Goal: Information Seeking & Learning: Understand process/instructions

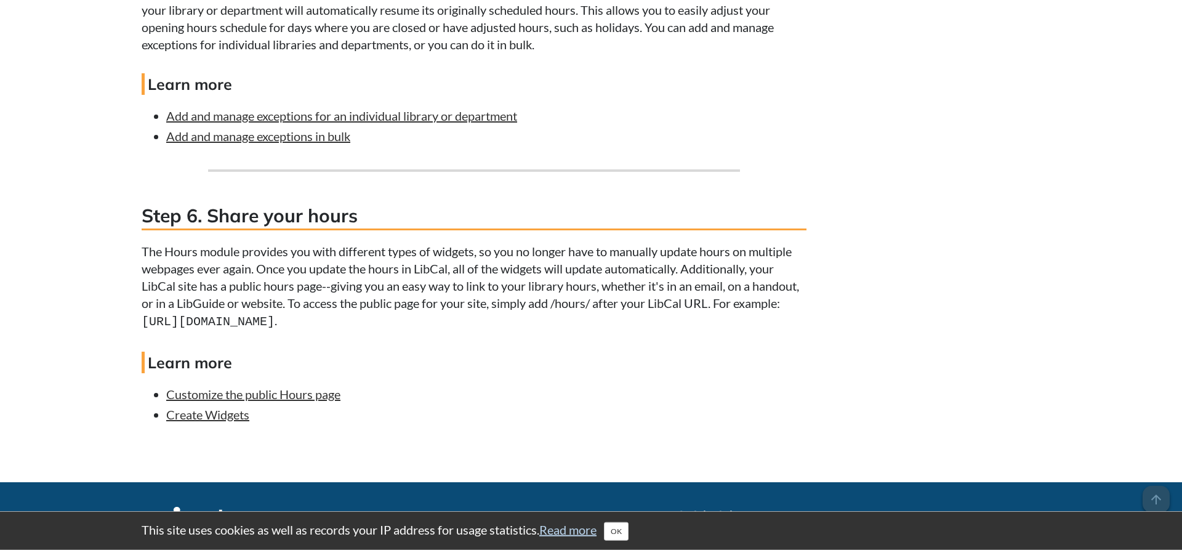
scroll to position [2449, 0]
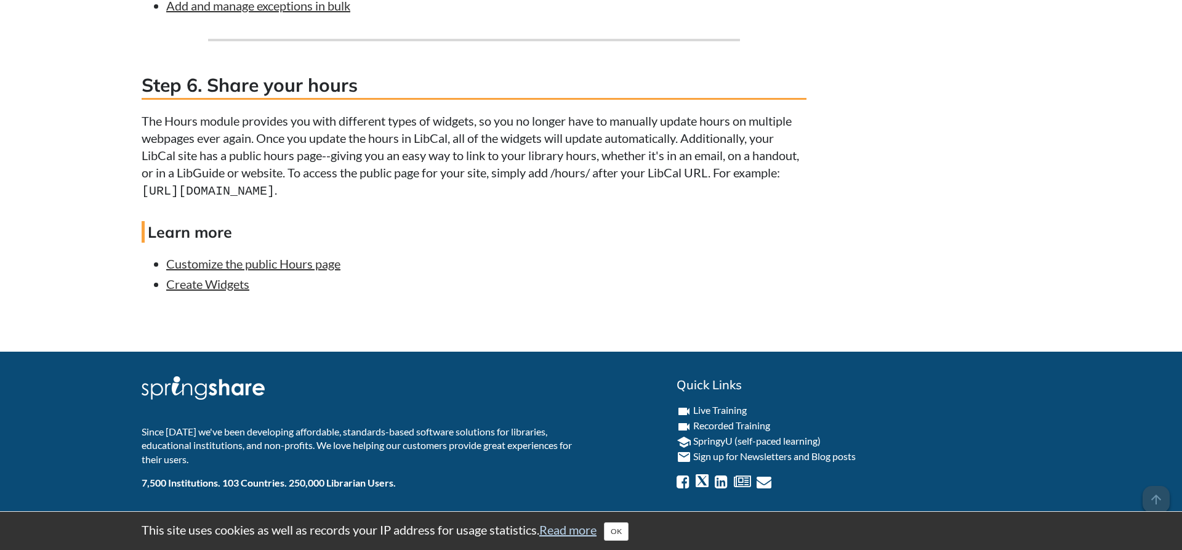
drag, startPoint x: 443, startPoint y: 191, endPoint x: 243, endPoint y: 182, distance: 200.9
click at [243, 182] on p "The Hours module provides you with different types of widgets, so you no longer…" at bounding box center [474, 156] width 665 height 88
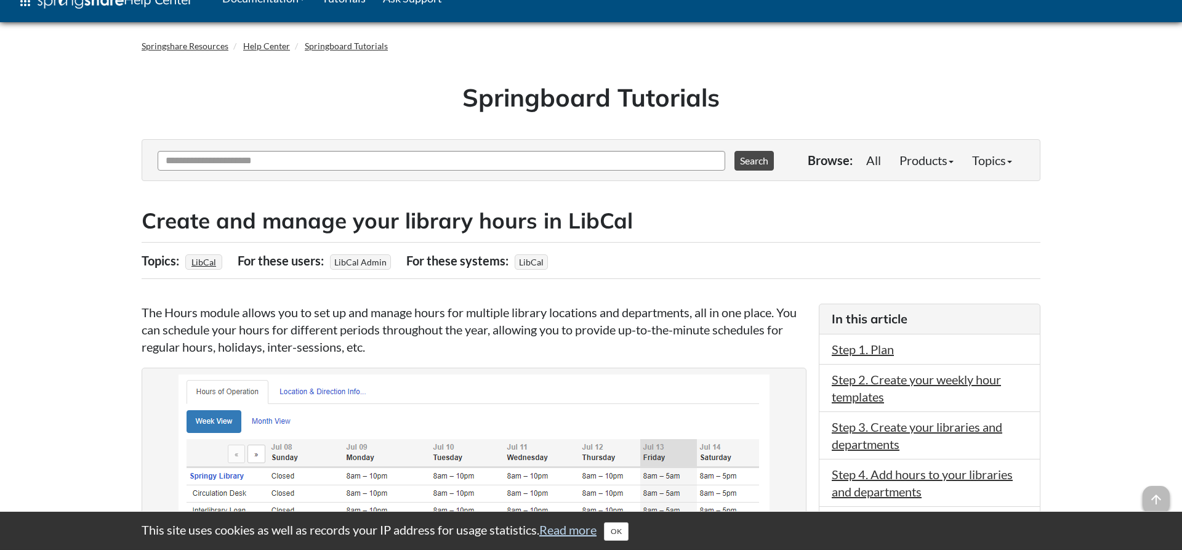
scroll to position [0, 0]
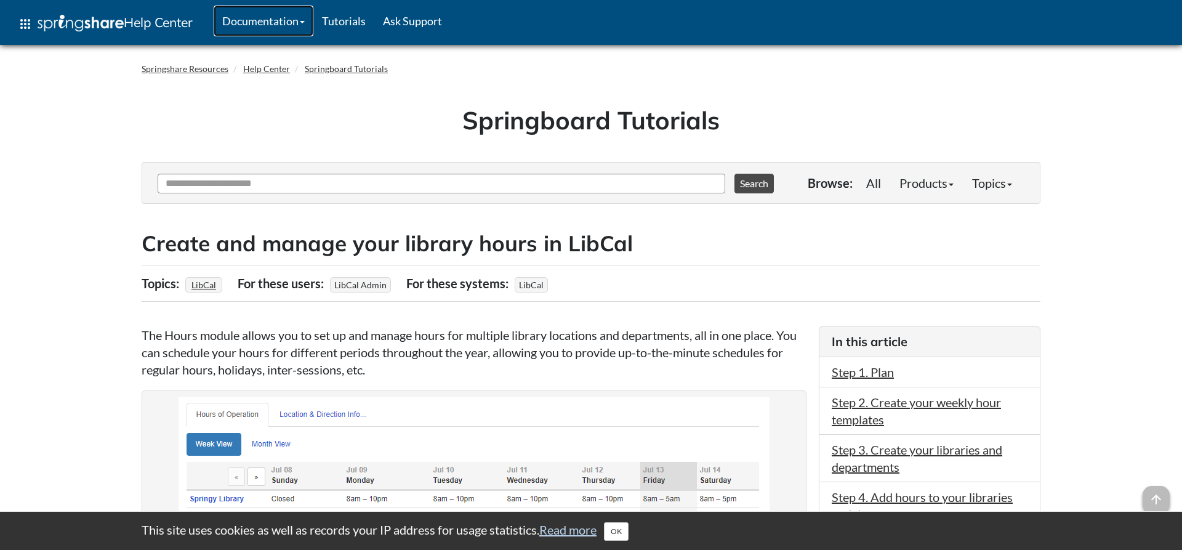
click at [259, 23] on link "Documentation" at bounding box center [264, 21] width 100 height 31
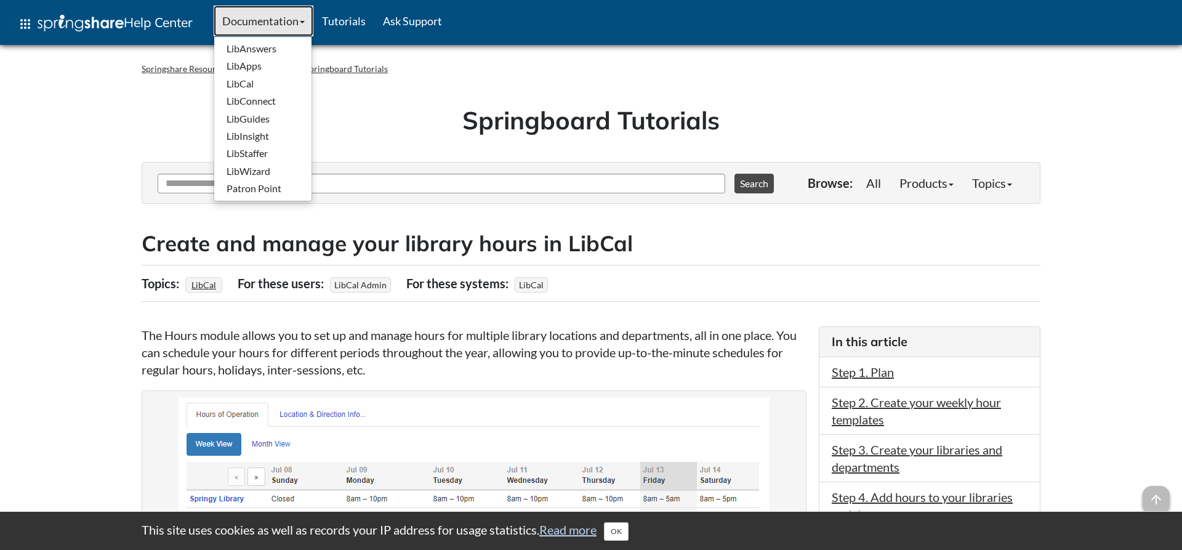
click at [259, 23] on link "Documentation" at bounding box center [264, 21] width 100 height 31
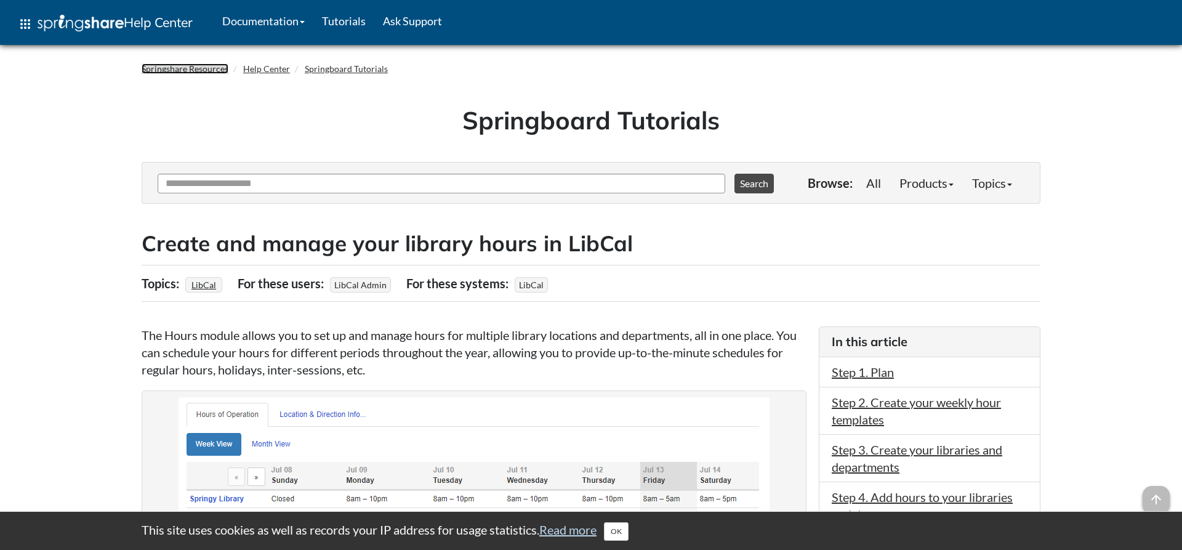
click at [201, 65] on link "Springshare Resources" at bounding box center [185, 68] width 87 height 10
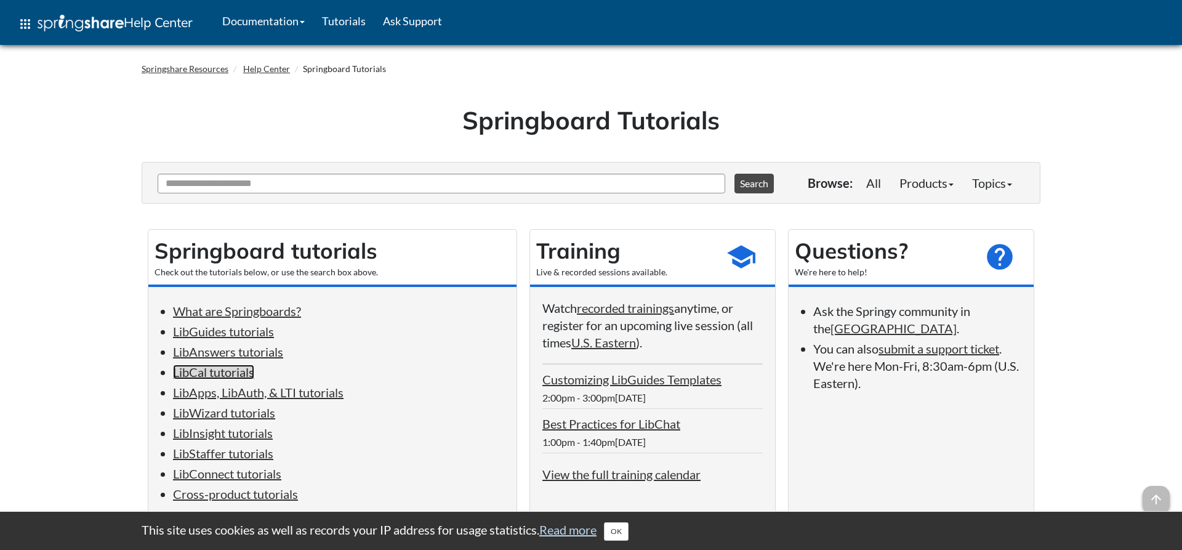
click at [231, 377] on link "LibCal tutorials" at bounding box center [213, 371] width 81 height 15
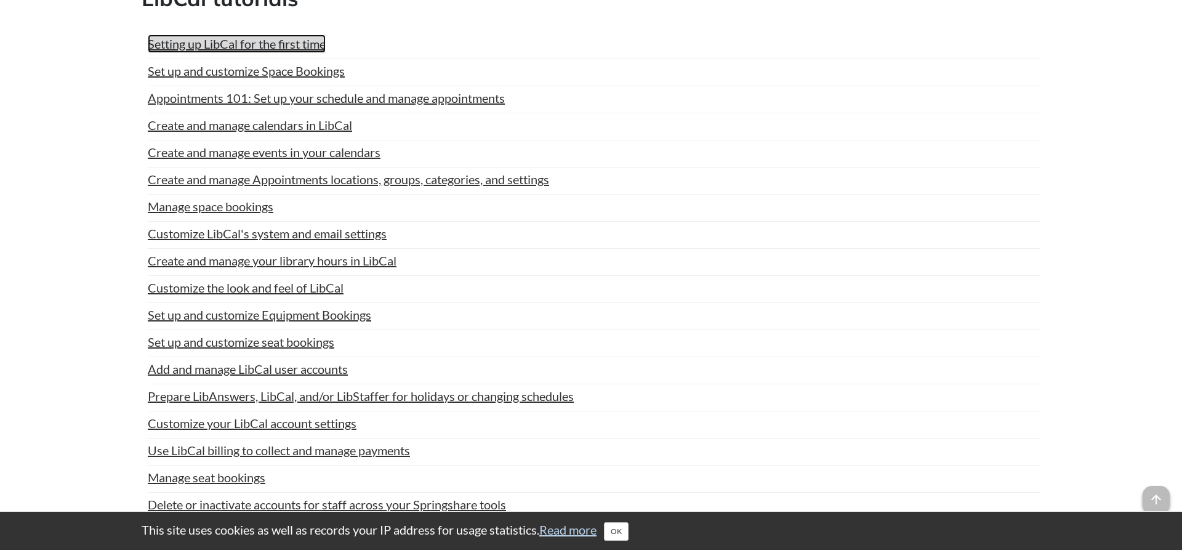
click at [246, 53] on link "Setting up LibCal for the first time" at bounding box center [237, 43] width 178 height 18
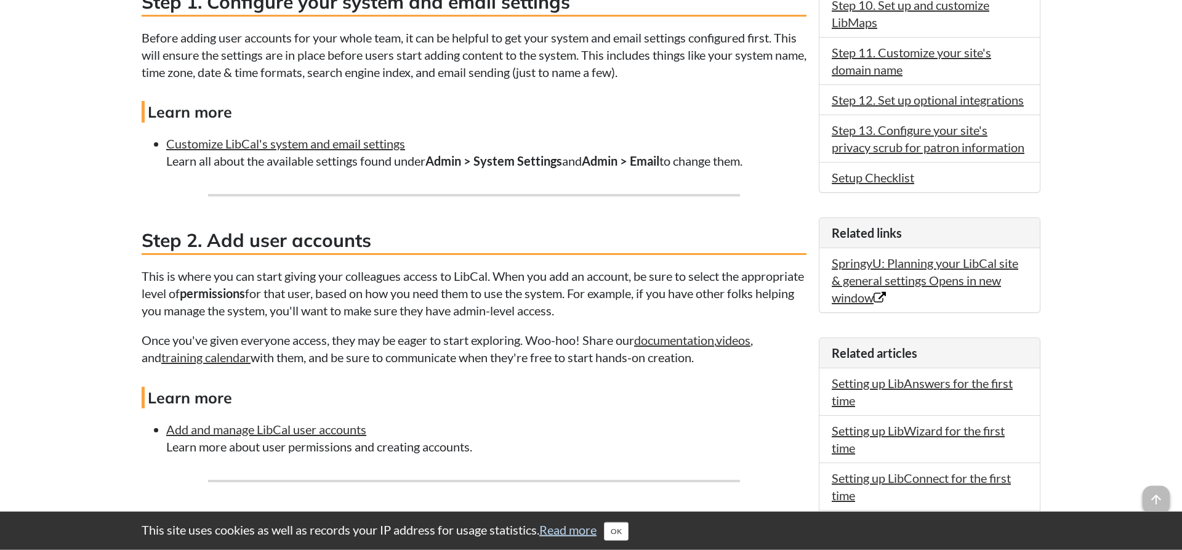
scroll to position [754, 0]
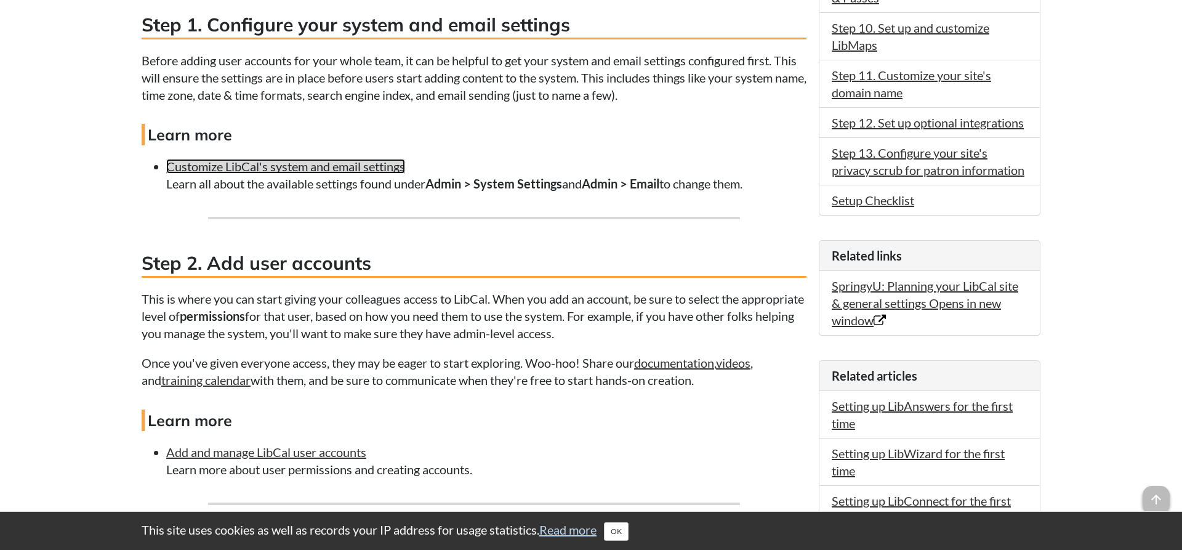
click at [340, 161] on link "Customize LibCal's system and email settings" at bounding box center [285, 166] width 239 height 15
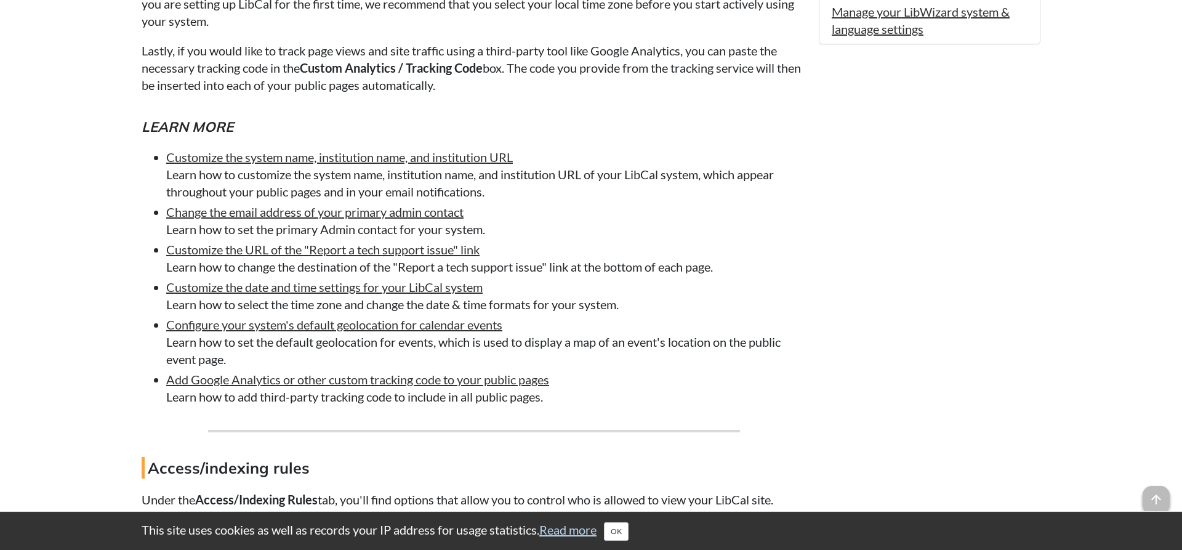
scroll to position [879, 0]
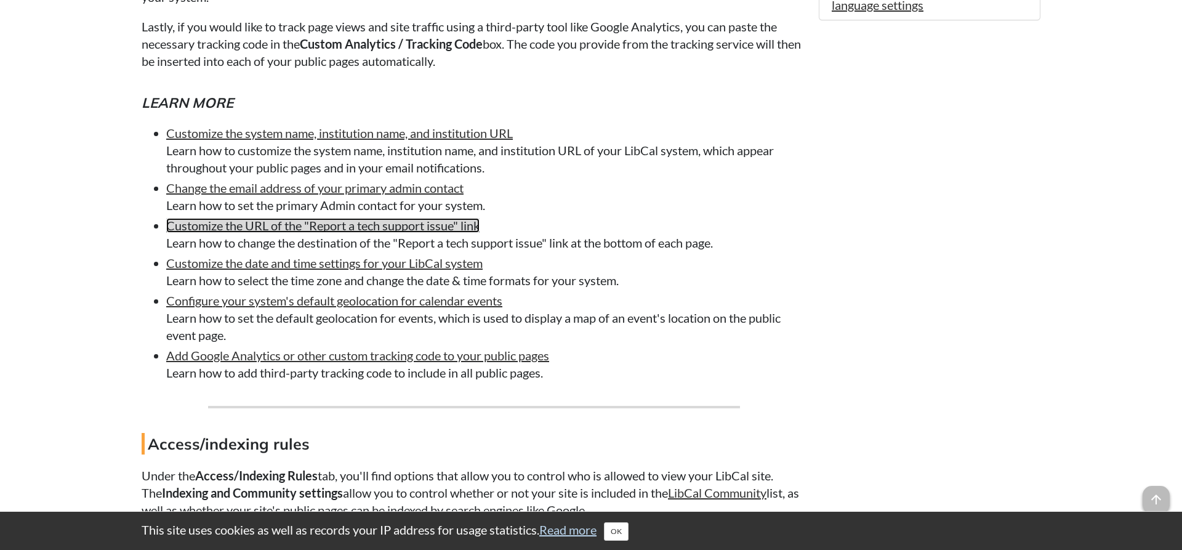
click at [406, 229] on link "Customize the URL of the "Report a tech support issue" link" at bounding box center [322, 225] width 313 height 15
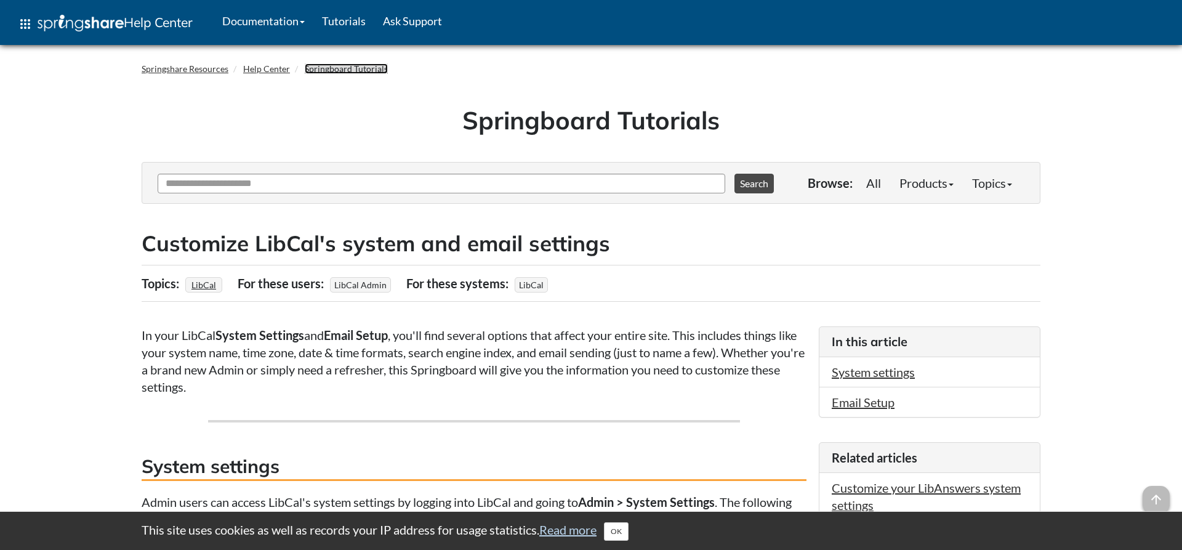
click at [336, 70] on link "Springboard Tutorials" at bounding box center [346, 68] width 83 height 10
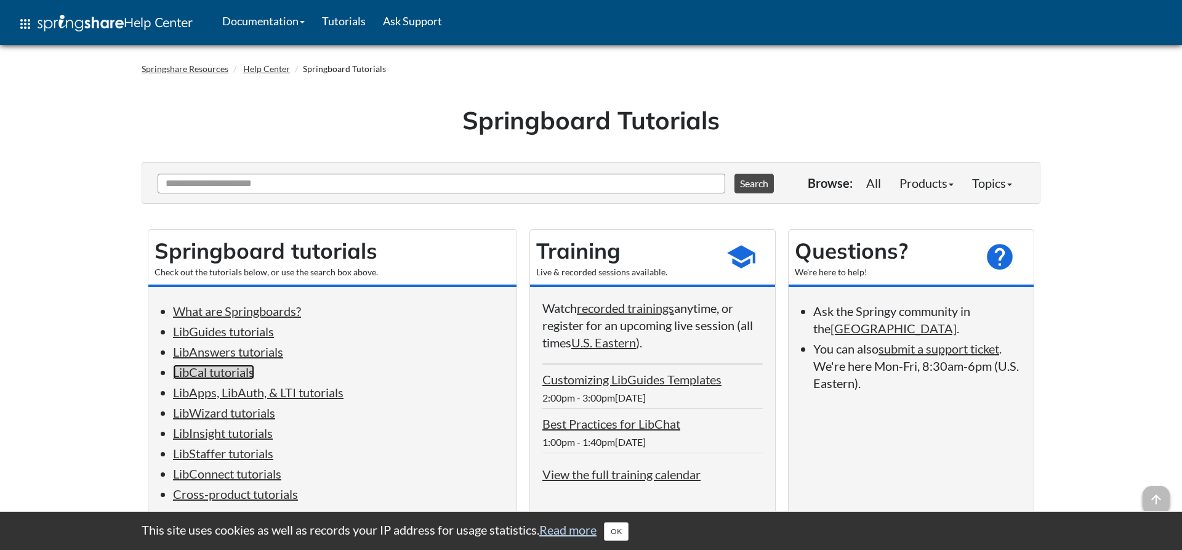
click at [227, 379] on link "LibCal tutorials" at bounding box center [213, 371] width 81 height 15
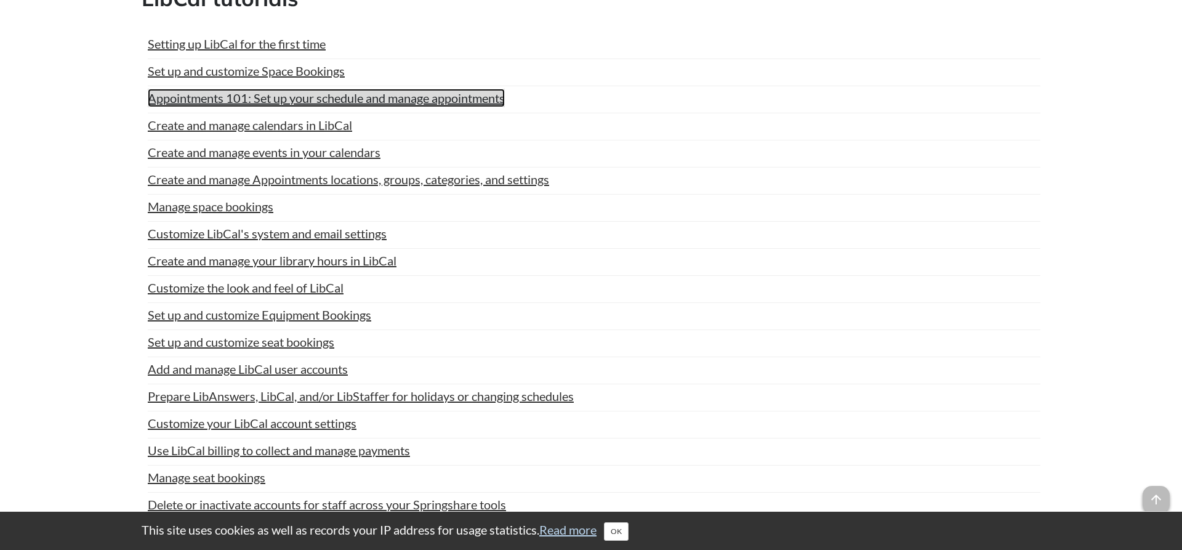
click at [255, 107] on link "Appointments 101: Set up your schedule and manage appointments" at bounding box center [326, 98] width 357 height 18
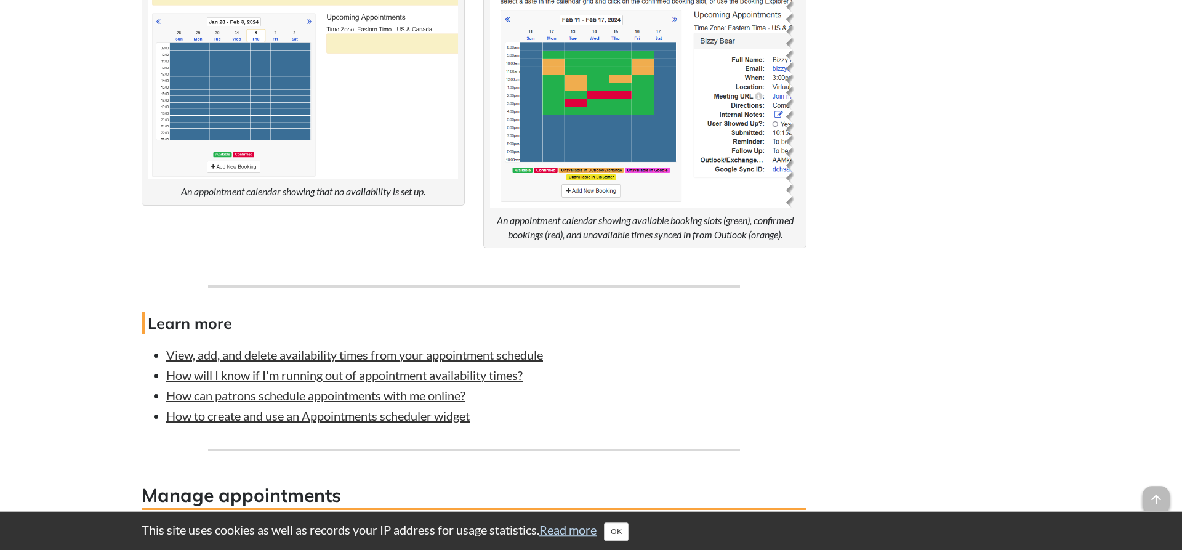
scroll to position [2072, 0]
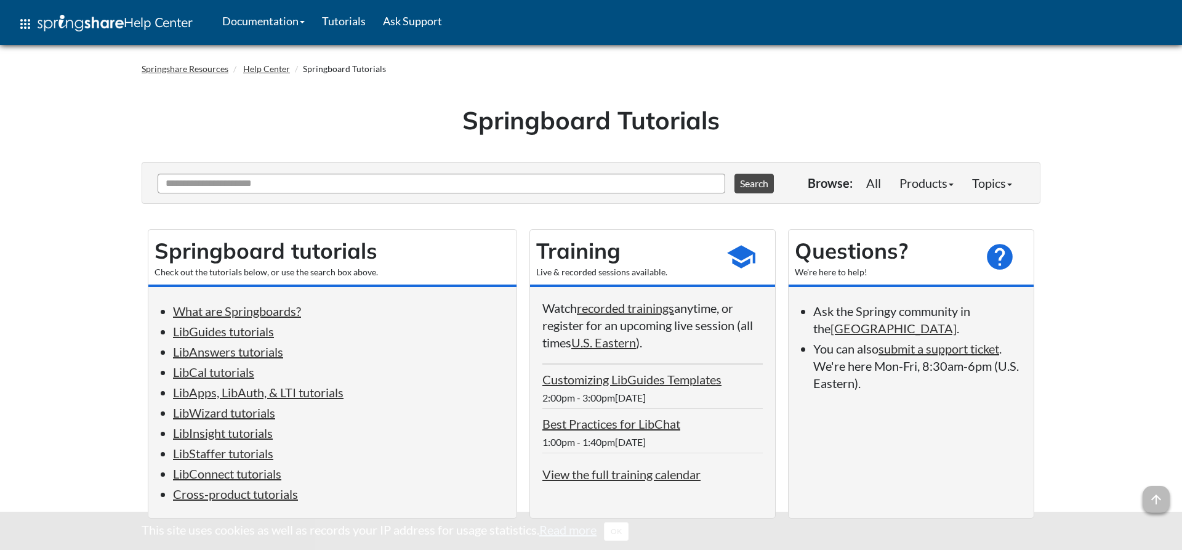
scroll to position [2553, 0]
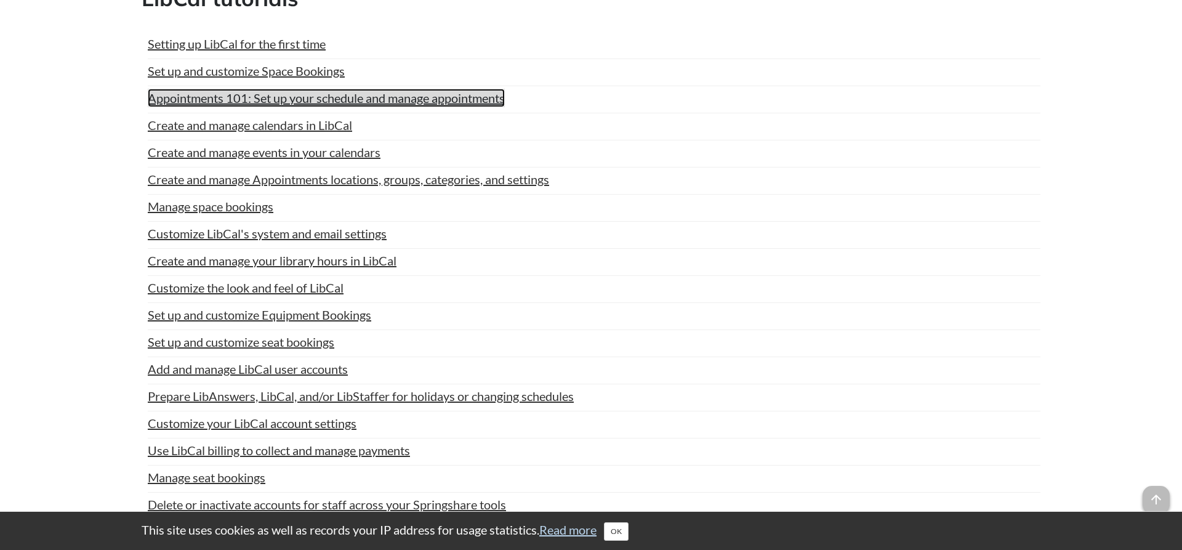
click at [283, 107] on link "Appointments 101: Set up your schedule and manage appointments" at bounding box center [326, 98] width 357 height 18
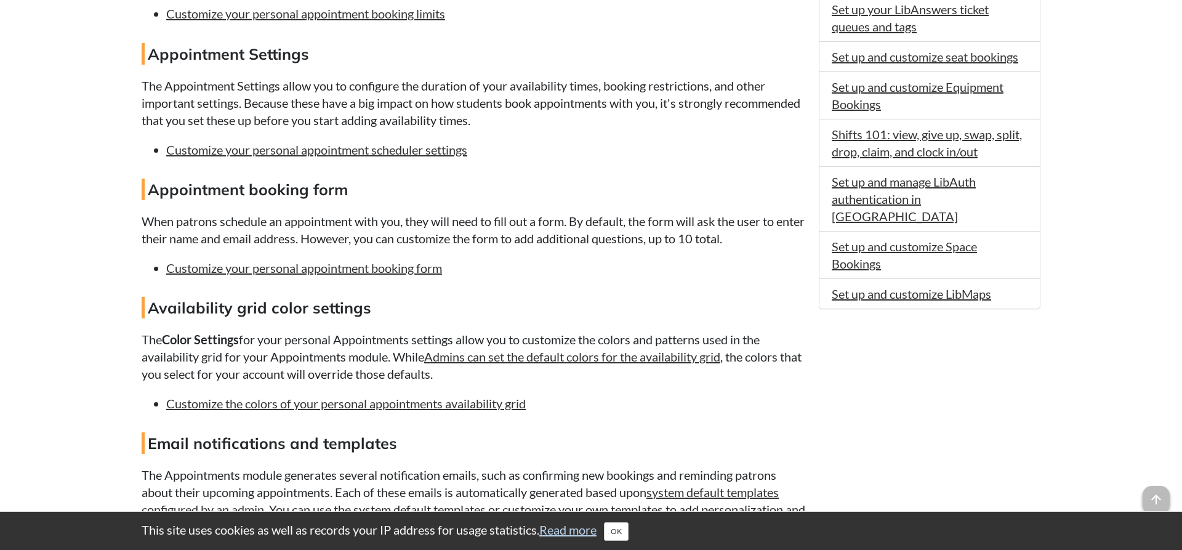
scroll to position [565, 0]
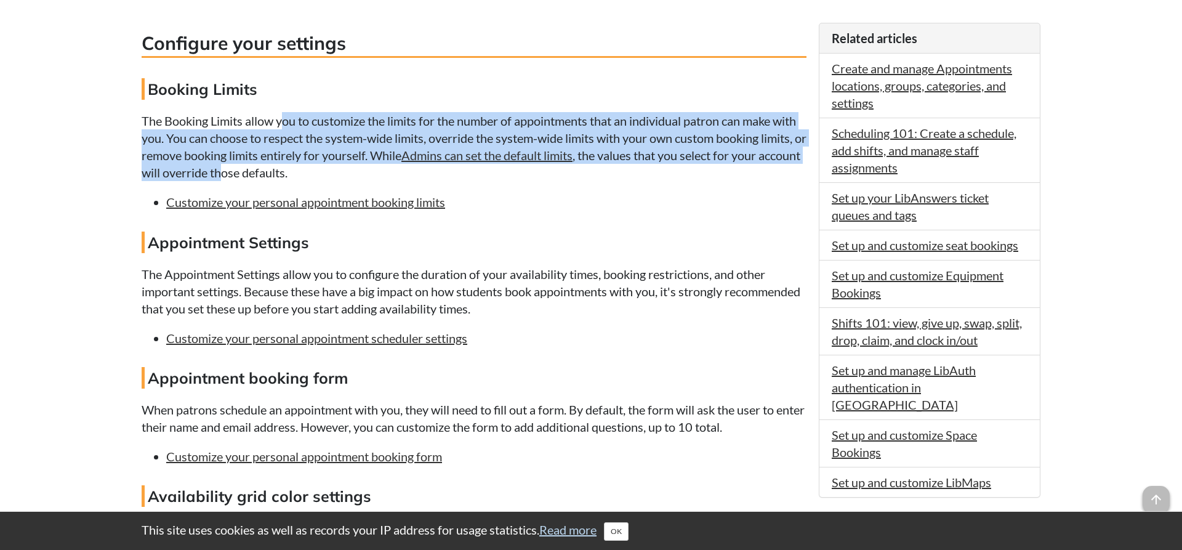
drag, startPoint x: 283, startPoint y: 119, endPoint x: 298, endPoint y: 167, distance: 50.8
click at [298, 167] on p "The Booking Limits allow you to customize the limits for the number of appointm…" at bounding box center [474, 146] width 665 height 69
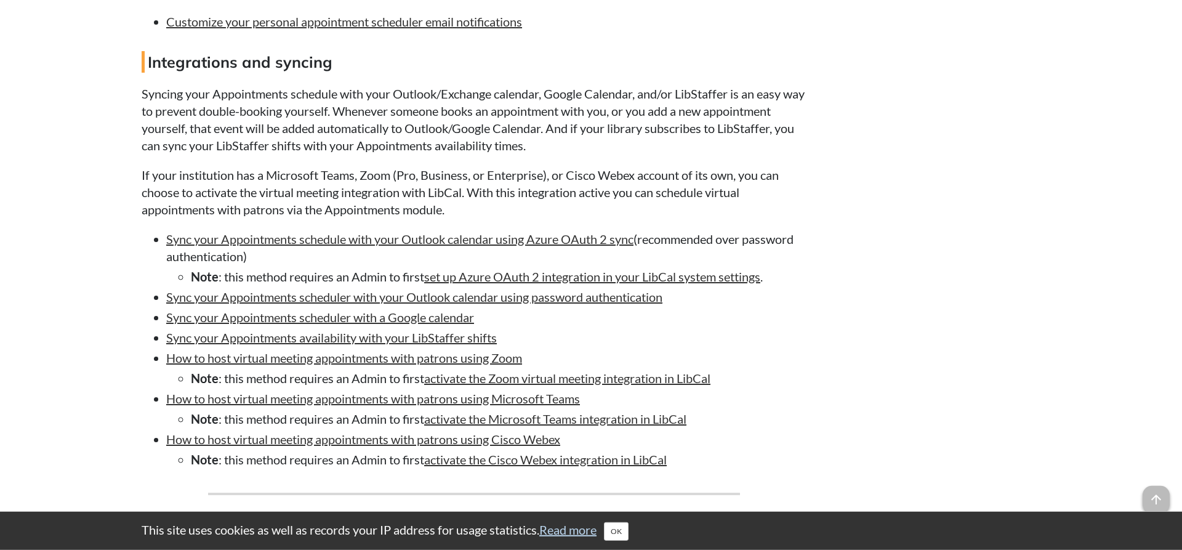
scroll to position [1319, 0]
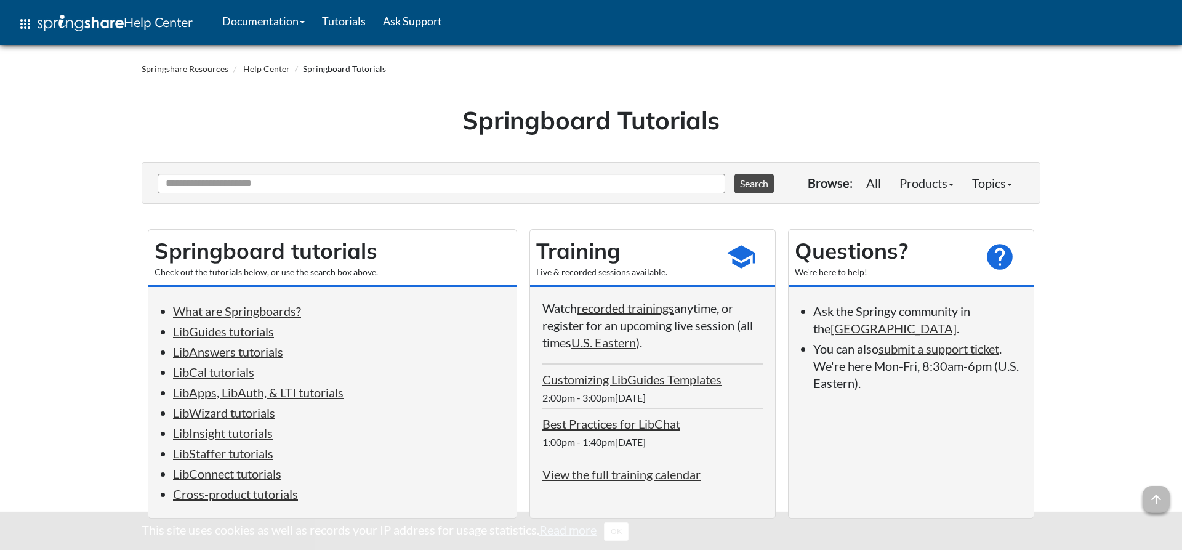
scroll to position [2553, 0]
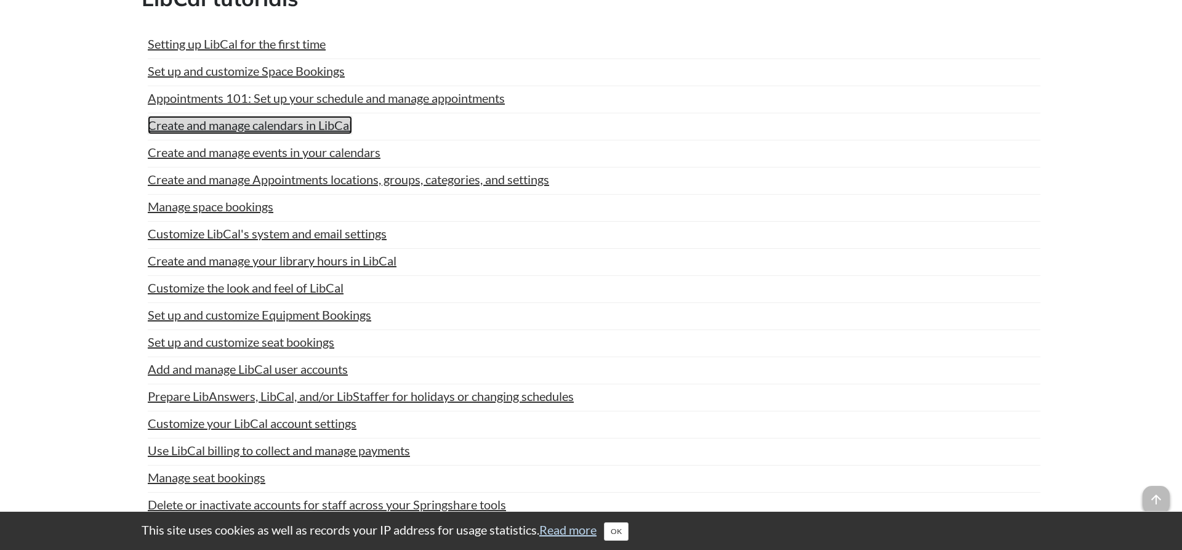
click at [199, 134] on link "Create and manage calendars in LibCal" at bounding box center [250, 125] width 204 height 18
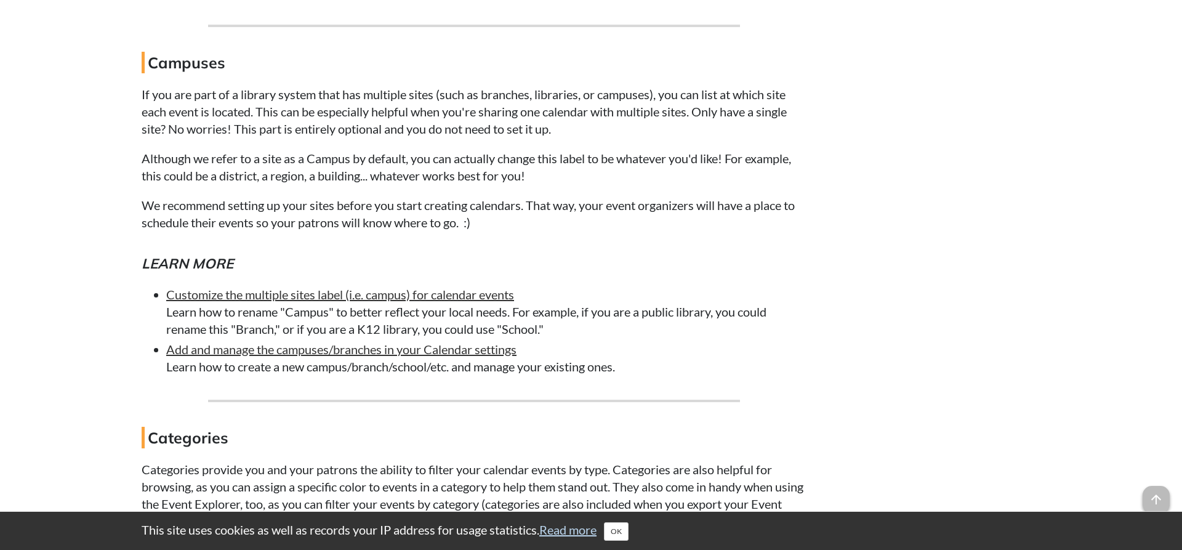
scroll to position [2323, 0]
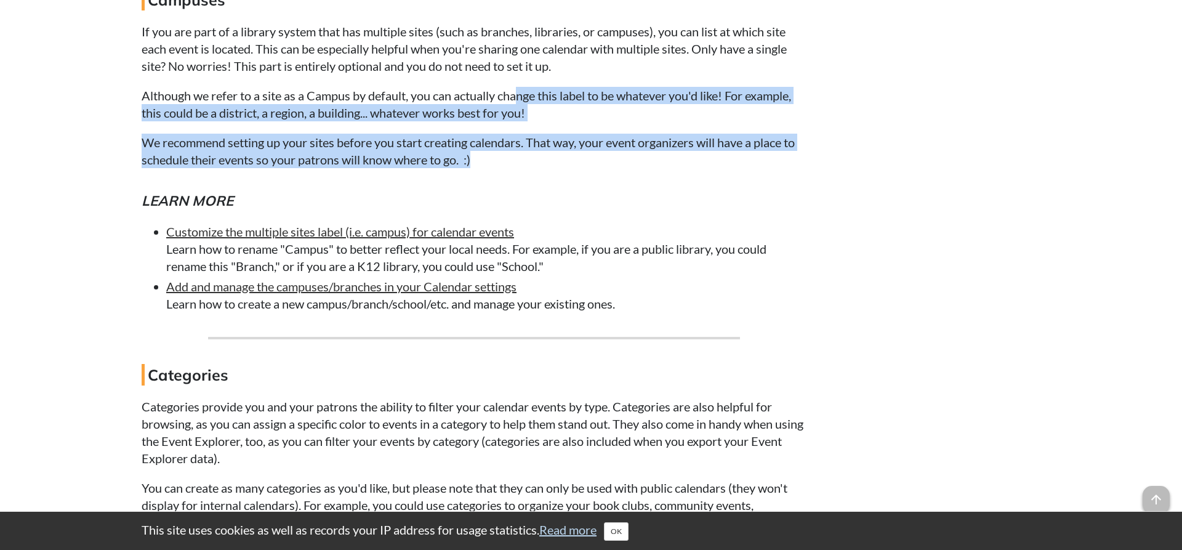
drag, startPoint x: 523, startPoint y: 111, endPoint x: 583, endPoint y: 187, distance: 96.0
click at [326, 294] on link "Add and manage the campuses/branches in your Calendar settings" at bounding box center [341, 286] width 350 height 15
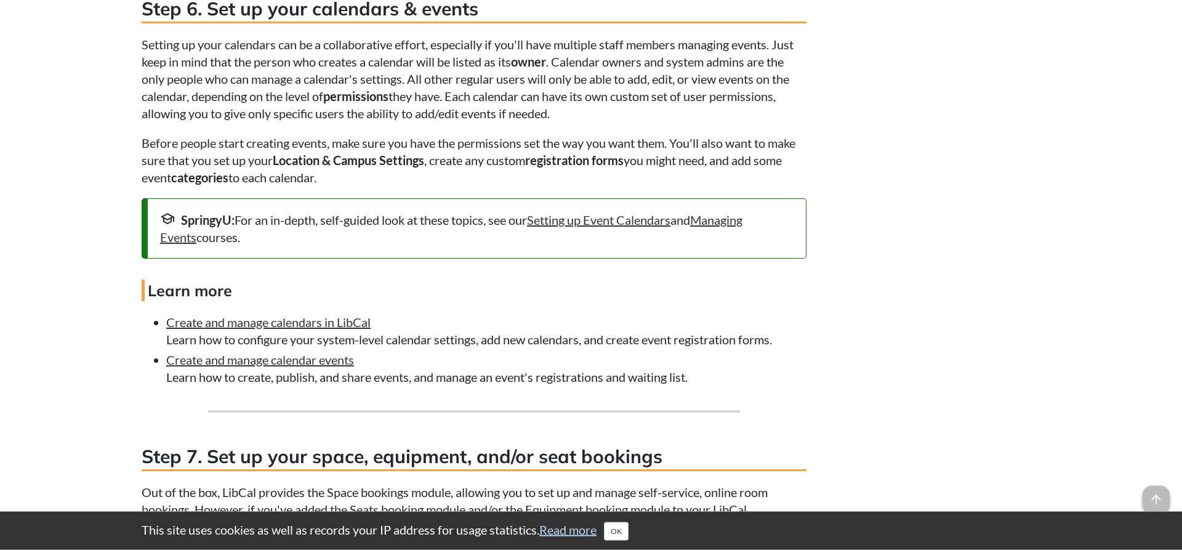
scroll to position [2637, 0]
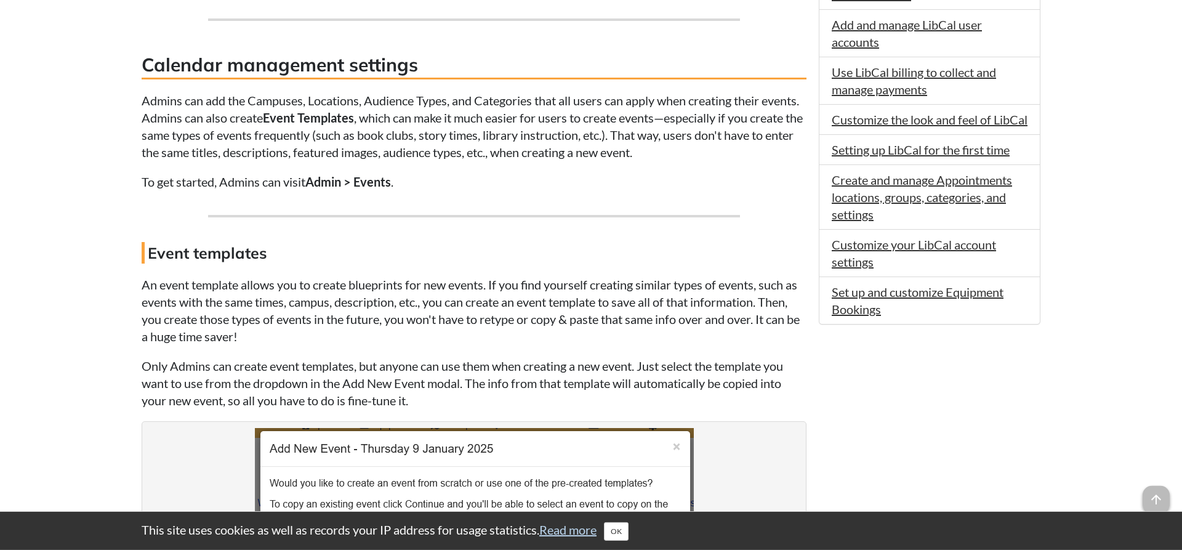
scroll to position [691, 0]
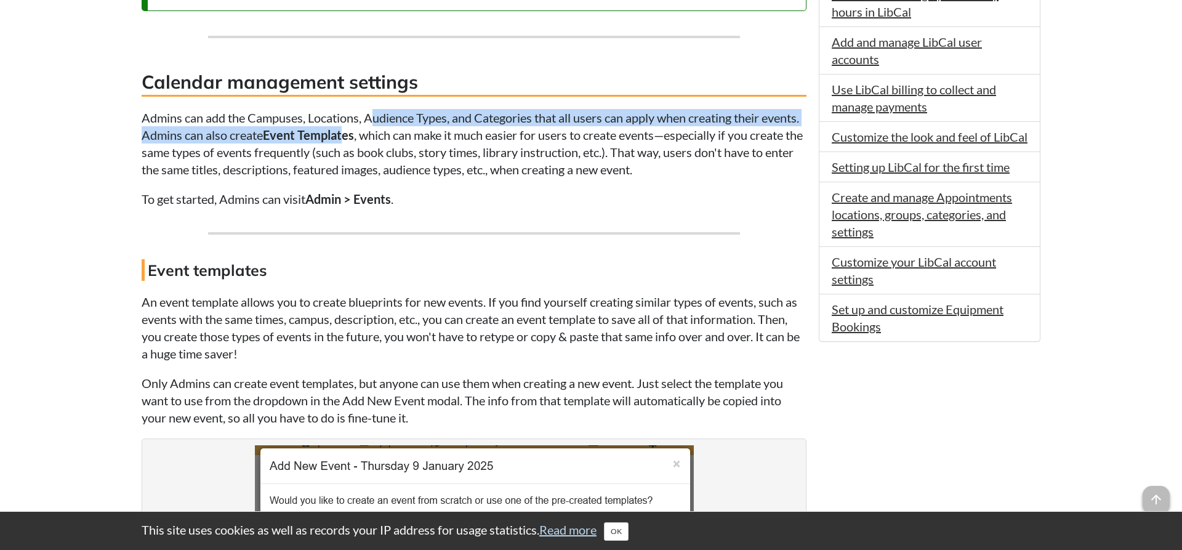
drag, startPoint x: 370, startPoint y: 129, endPoint x: 384, endPoint y: 144, distance: 20.5
click at [384, 144] on p "Admins can add the Campuses, Locations, Audience Types, and Categories that all…" at bounding box center [474, 143] width 665 height 69
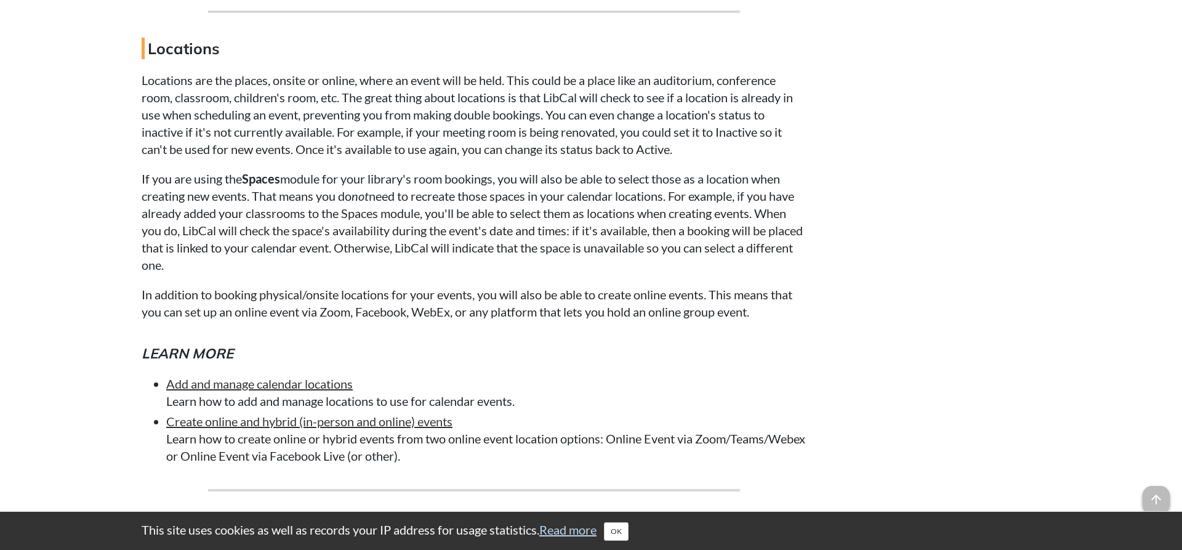
scroll to position [3705, 0]
